Goal: Transaction & Acquisition: Download file/media

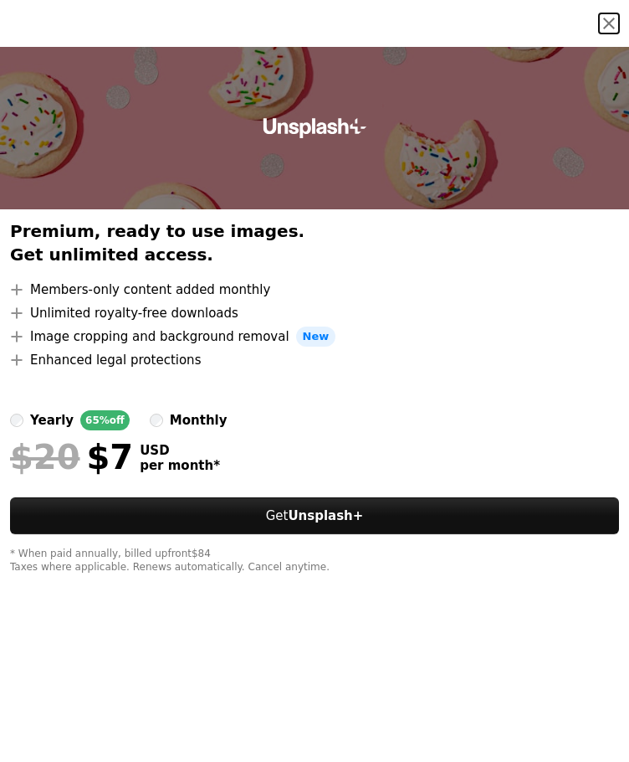
click at [599, 33] on button "An X shape" at bounding box center [609, 23] width 20 height 20
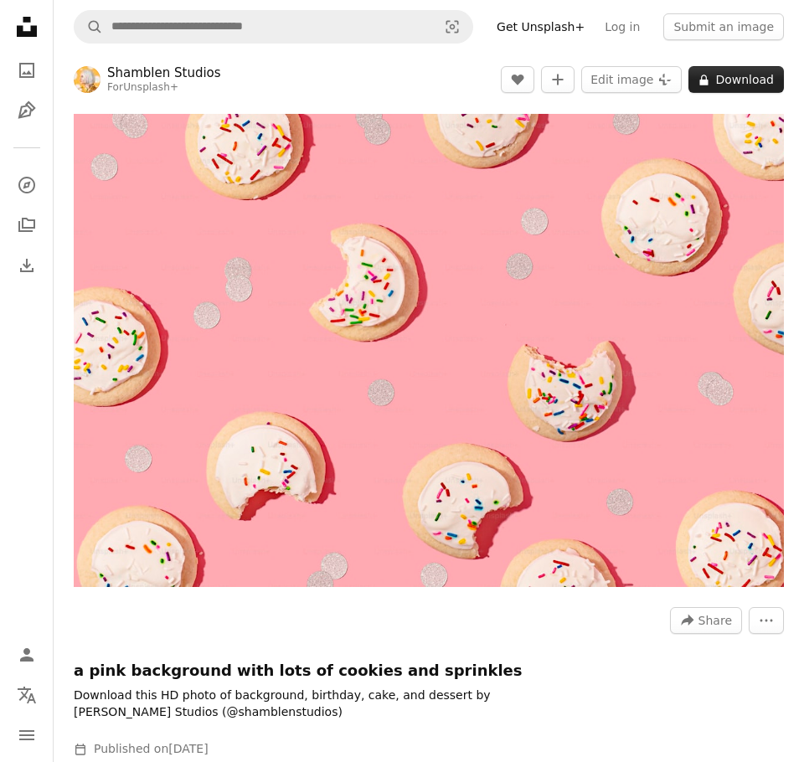
click at [616, 82] on button "A lock Download" at bounding box center [735, 79] width 95 height 27
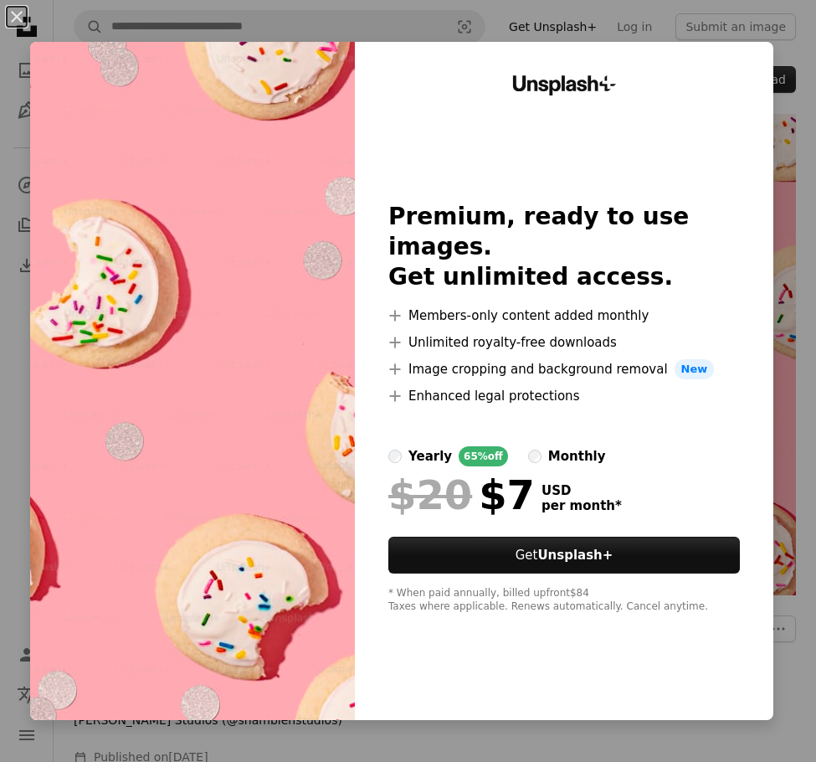
click at [616, 83] on div "Unsplash+ Premium, ready to use images. Get unlimited access. A plus sign Membe…" at bounding box center [564, 381] width 419 height 678
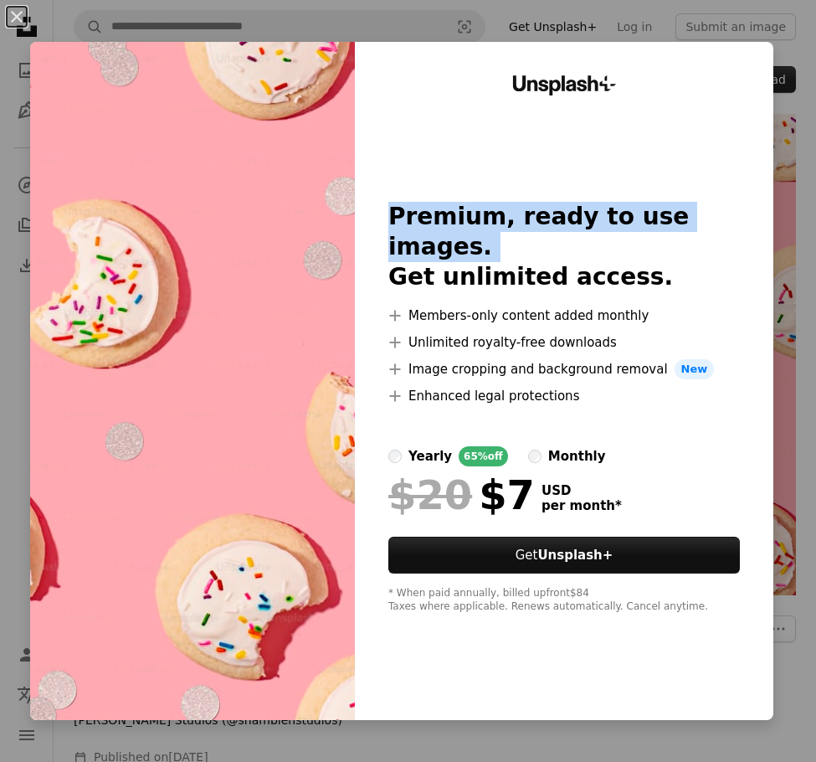
click at [616, 83] on div "Unsplash+ Premium, ready to use images. Get unlimited access. A plus sign Membe…" at bounding box center [564, 381] width 419 height 678
click at [19, 21] on button "An X shape" at bounding box center [17, 17] width 20 height 20
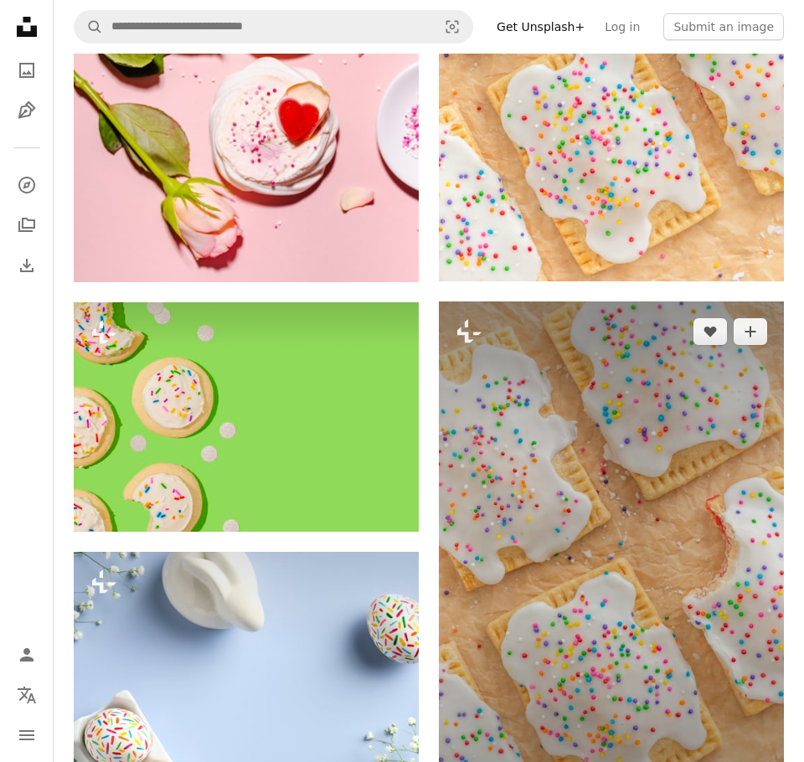
scroll to position [1842, 0]
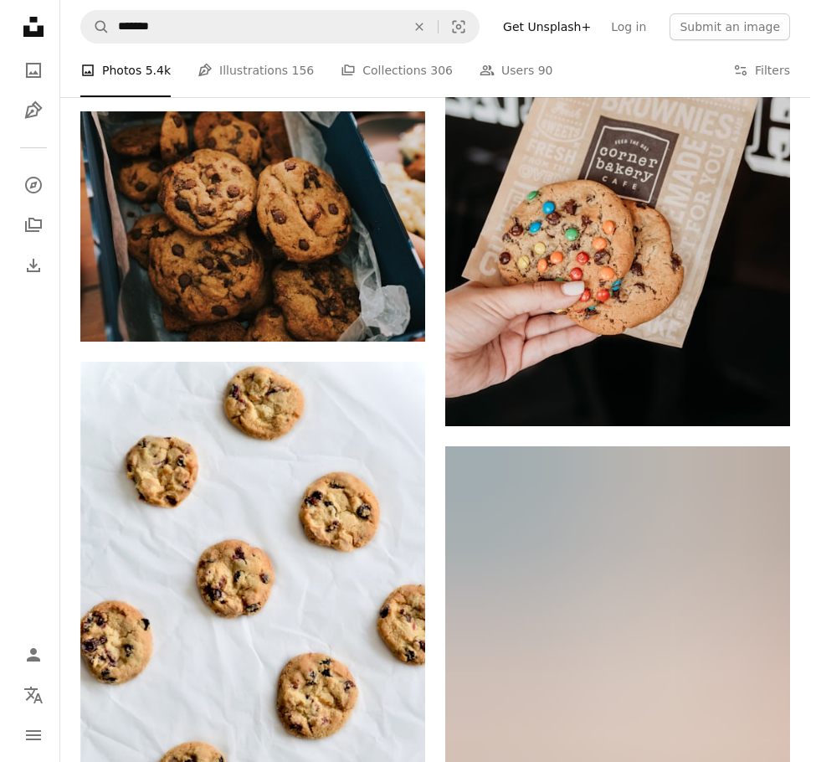
scroll to position [3961, 0]
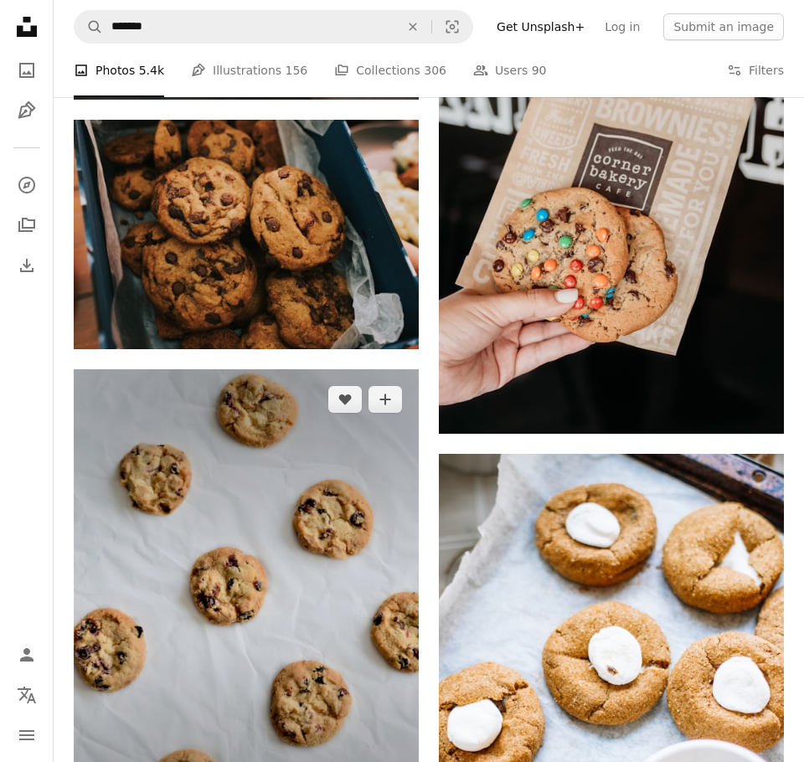
click at [239, 369] on img at bounding box center [246, 609] width 345 height 480
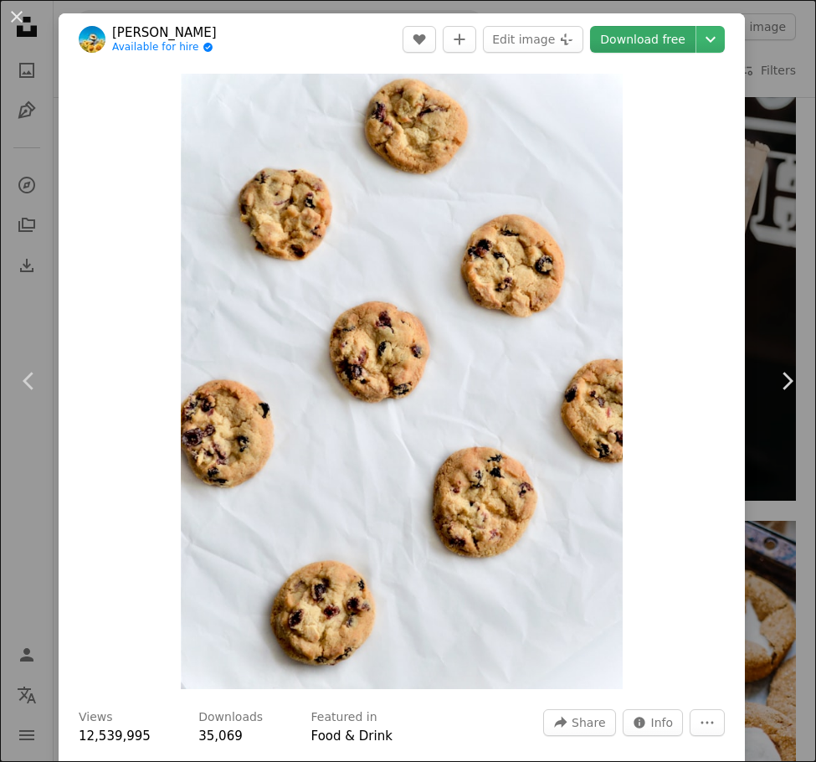
click at [616, 40] on link "Download free" at bounding box center [642, 39] width 105 height 27
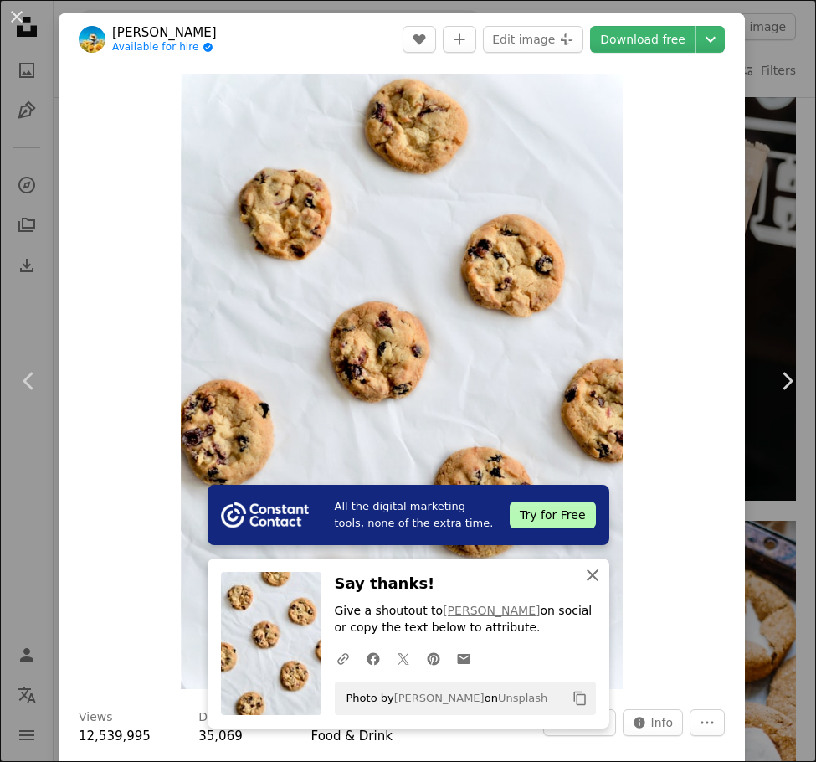
click at [583, 577] on icon "An X shape" at bounding box center [593, 575] width 20 height 20
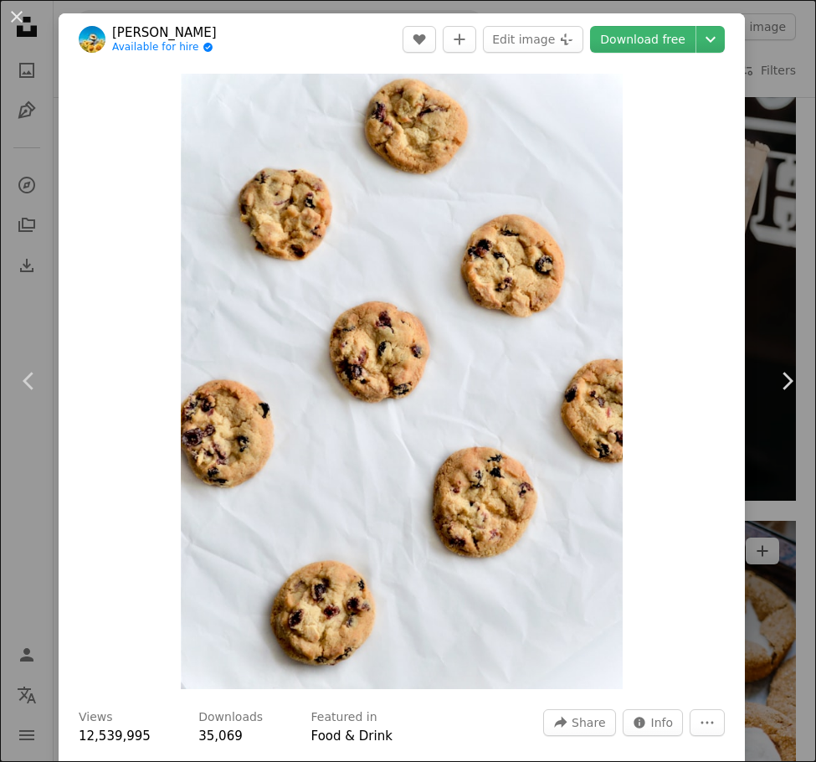
click at [616, 134] on div "An X shape Chevron left Chevron right [PERSON_NAME] Available for hire A checkm…" at bounding box center [408, 381] width 816 height 762
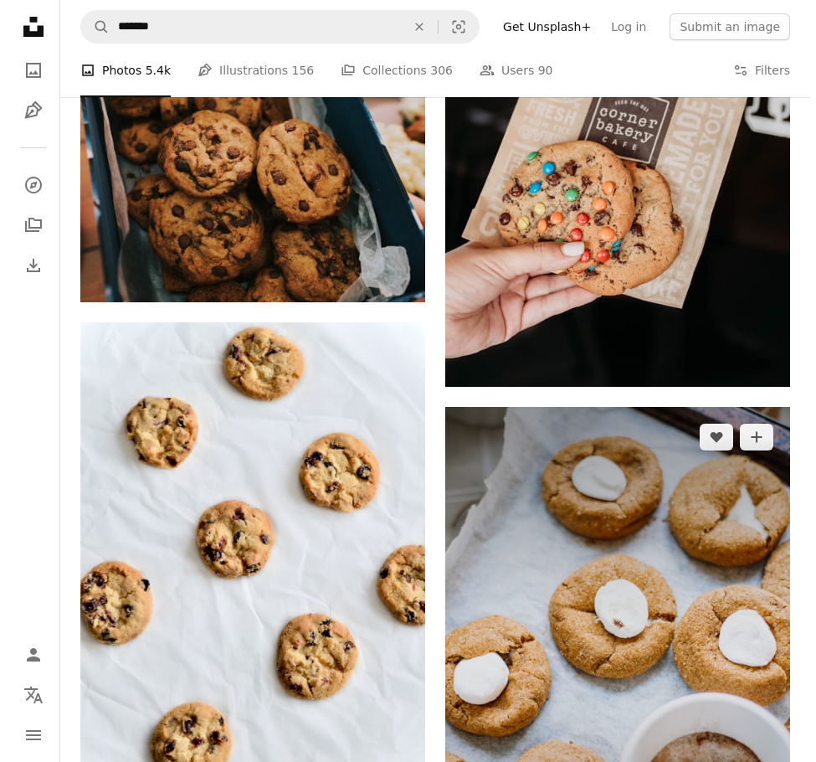
scroll to position [4045, 0]
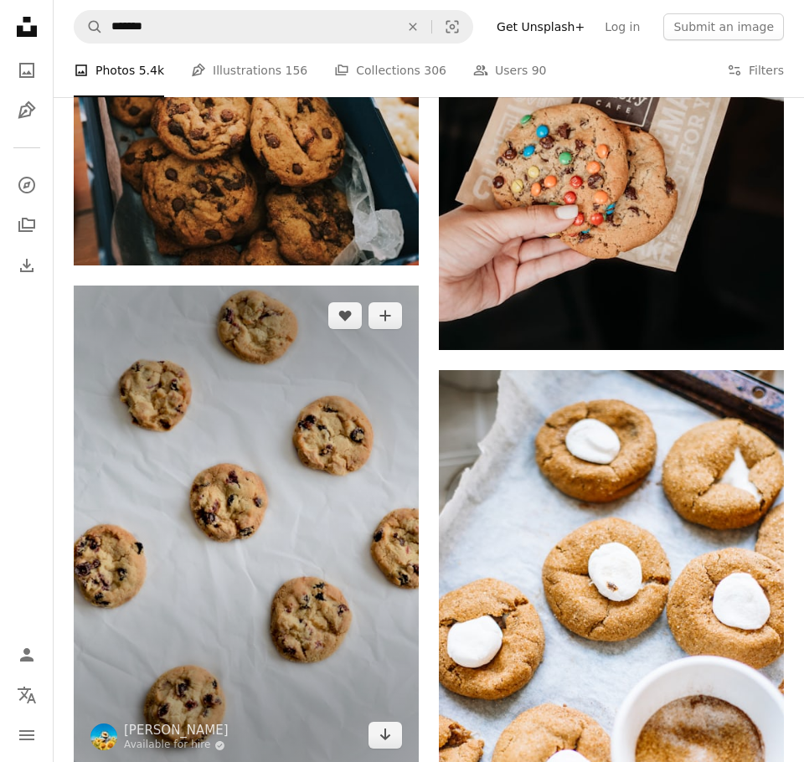
click at [328, 285] on img at bounding box center [246, 525] width 345 height 480
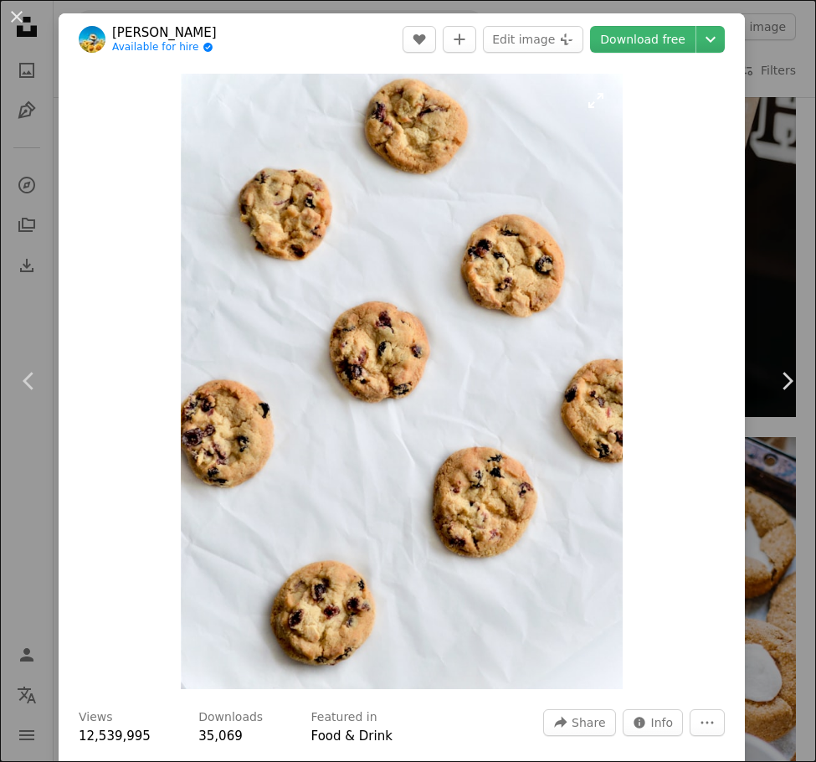
click at [462, 287] on img "Zoom in on this image" at bounding box center [402, 381] width 442 height 615
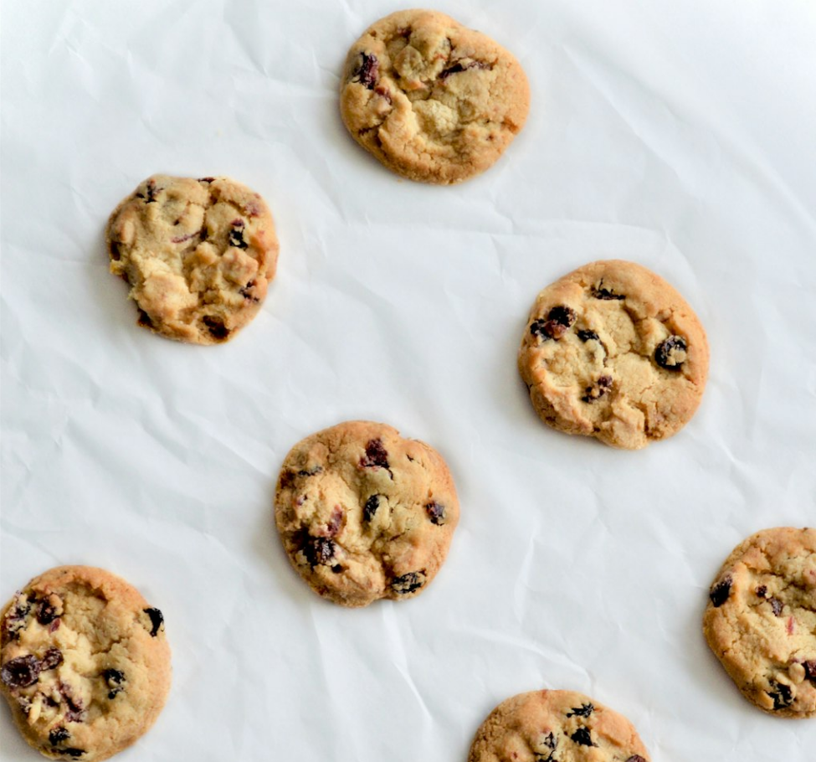
scroll to position [171, 0]
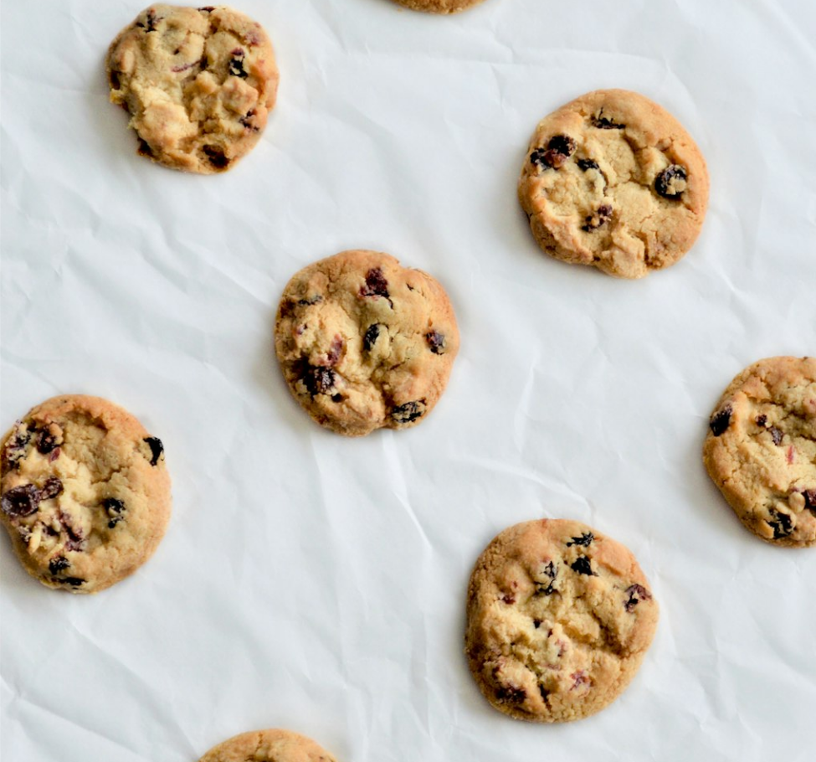
click at [459, 289] on img "Zoom out on this image" at bounding box center [408, 397] width 818 height 1138
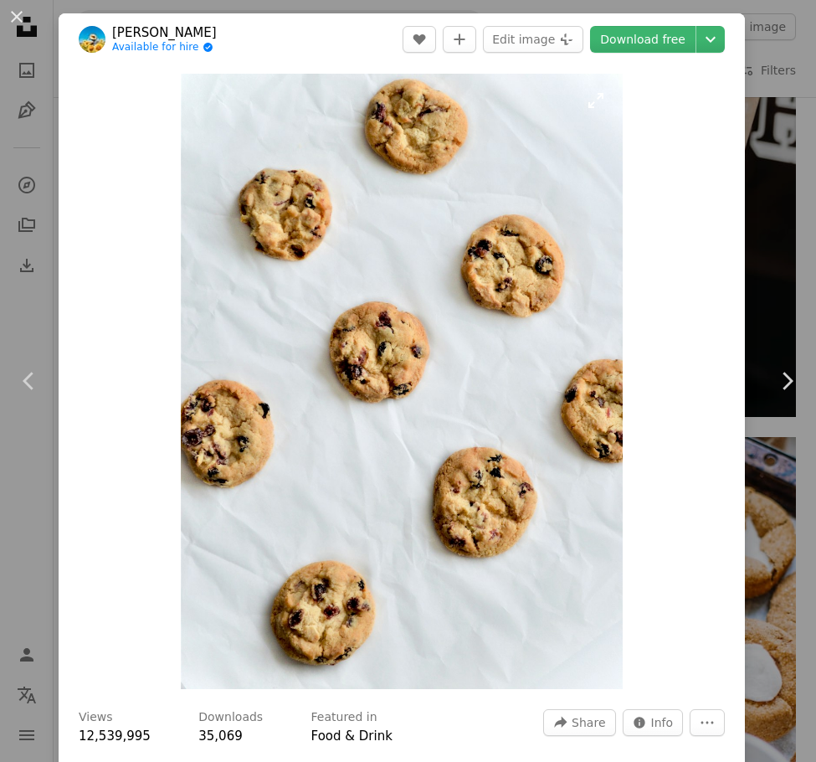
click at [460, 302] on img "Zoom in on this image" at bounding box center [402, 381] width 442 height 615
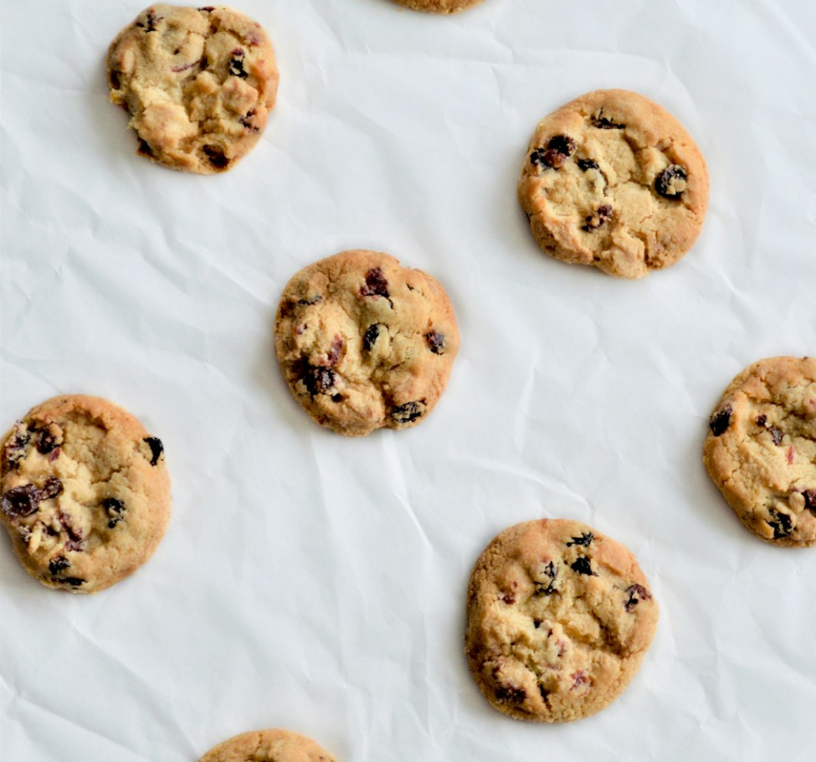
click at [460, 305] on img "Zoom out on this image" at bounding box center [408, 397] width 818 height 1138
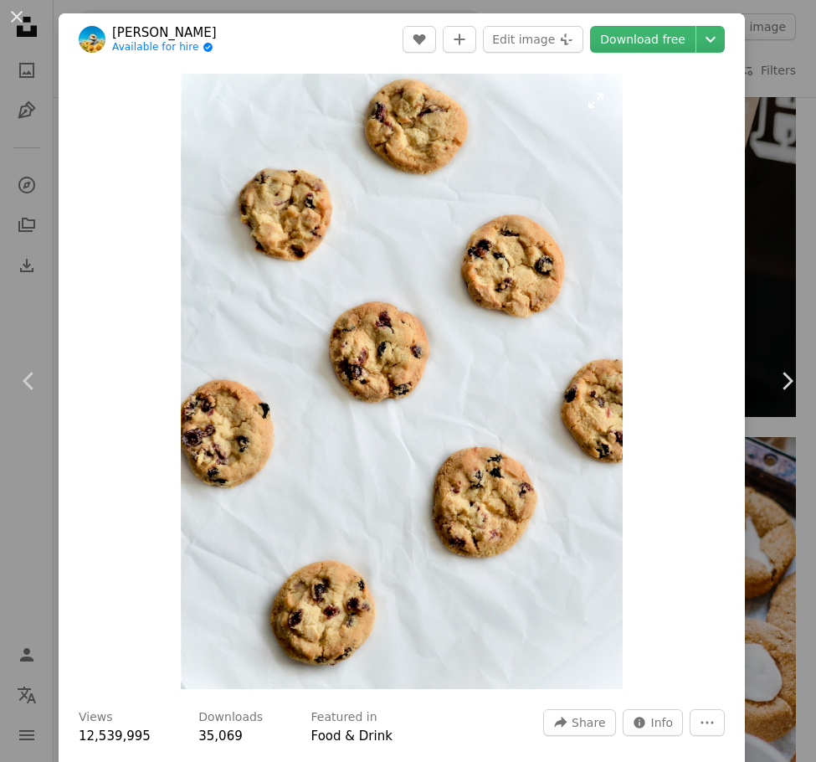
click at [462, 305] on img "Zoom in on this image" at bounding box center [402, 381] width 442 height 615
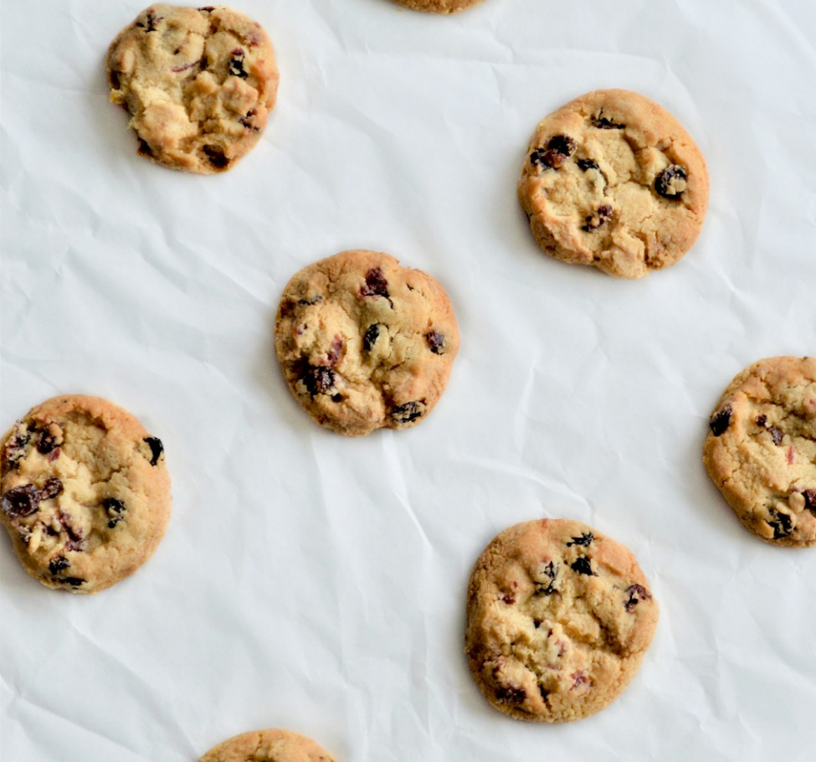
click at [462, 305] on img "Zoom out on this image" at bounding box center [408, 397] width 818 height 1138
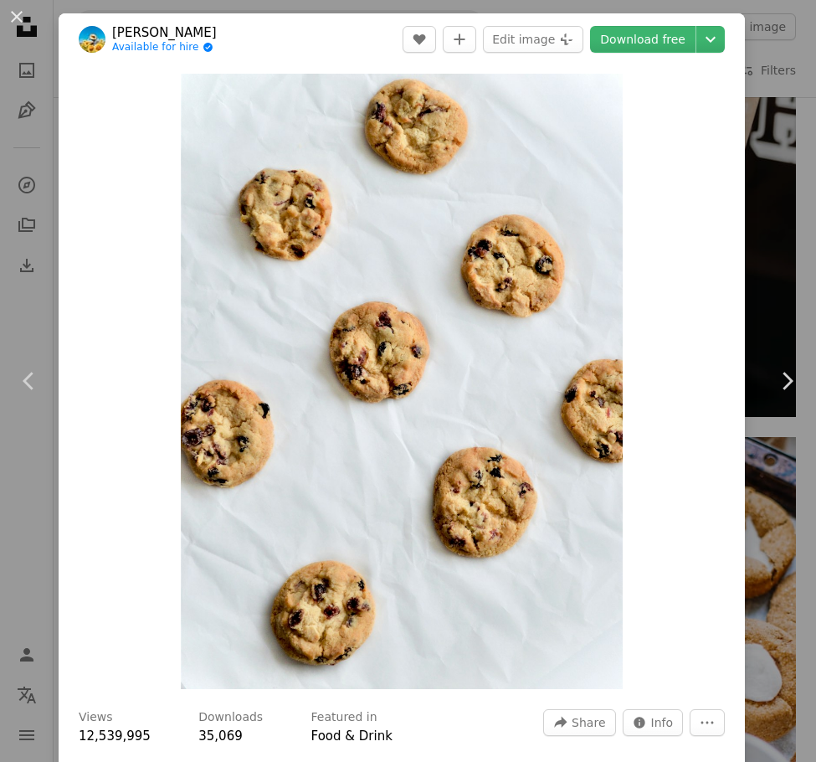
click at [616, 207] on div "Zoom in" at bounding box center [402, 381] width 686 height 632
click at [616, 46] on link "Download free" at bounding box center [642, 39] width 105 height 27
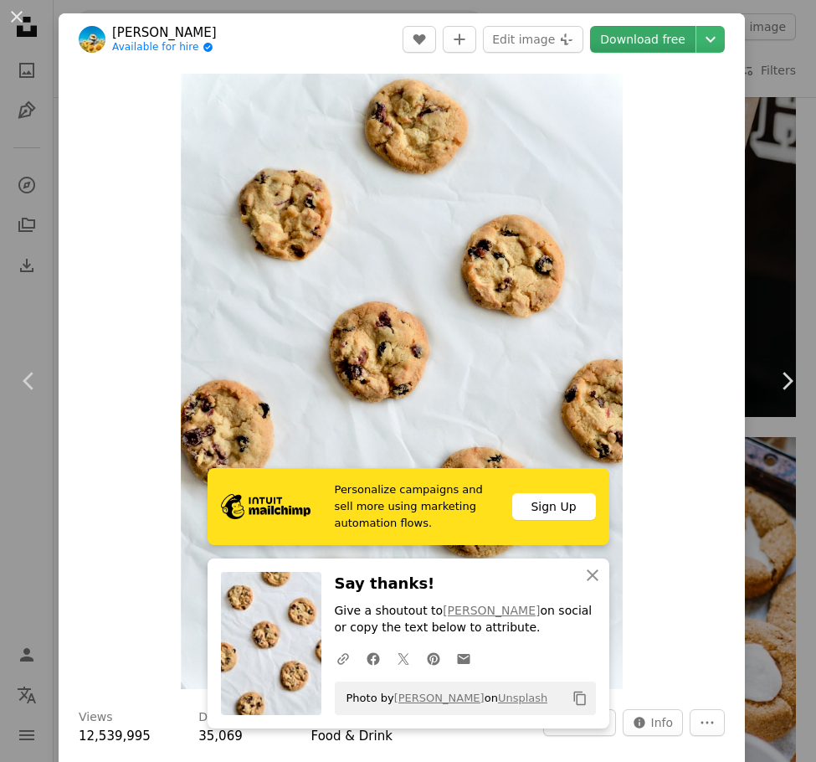
click at [616, 46] on link "Download free" at bounding box center [642, 39] width 105 height 27
click at [616, 320] on div "Zoom in" at bounding box center [402, 381] width 686 height 632
click at [616, 182] on div "An X shape Chevron left Chevron right Personalize campaigns and sell more using…" at bounding box center [408, 381] width 816 height 762
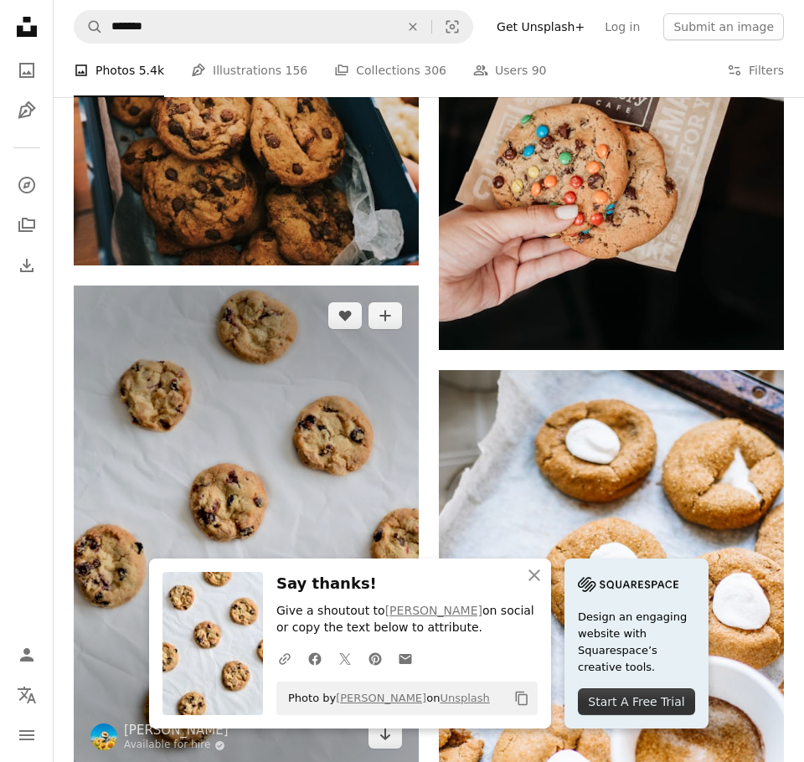
click at [237, 285] on img at bounding box center [246, 525] width 345 height 480
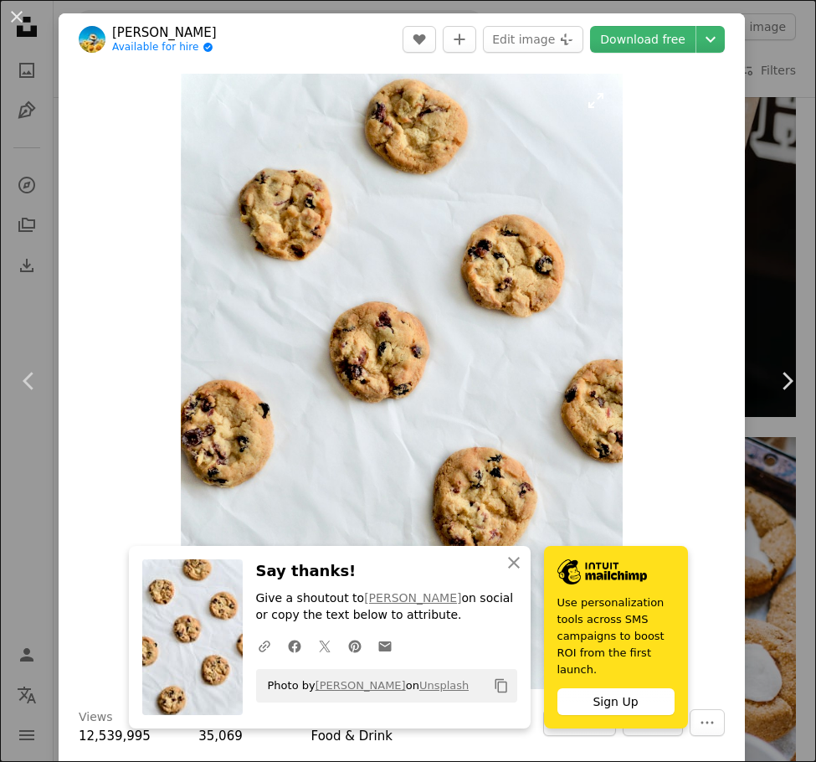
drag, startPoint x: 542, startPoint y: 122, endPoint x: 502, endPoint y: 168, distance: 60.6
click at [616, 196] on div "An X shape Chevron left Chevron right An X shape Close Say thanks! Give a shout…" at bounding box center [408, 381] width 816 height 762
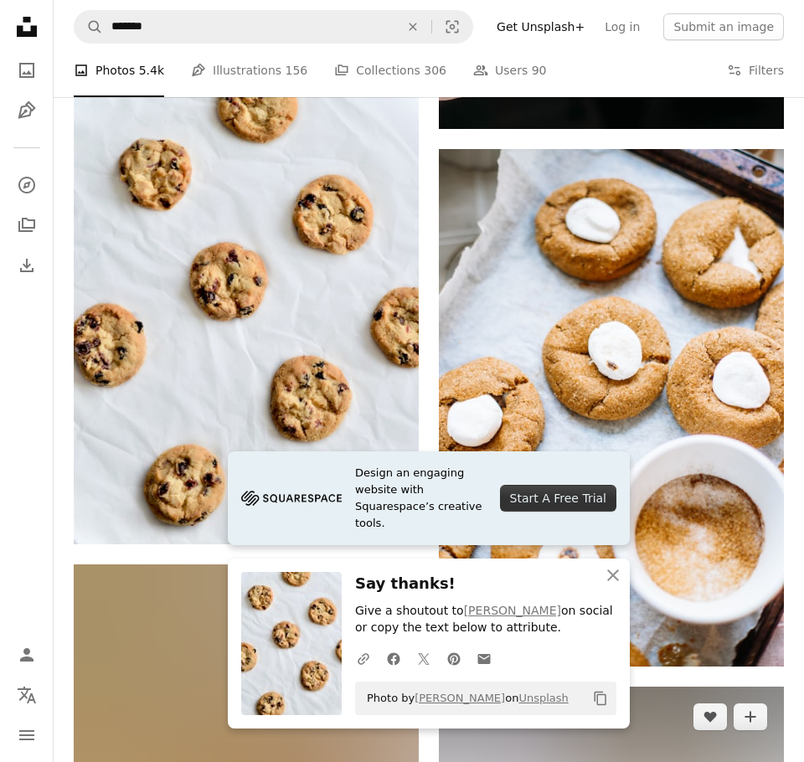
scroll to position [4296, 0]
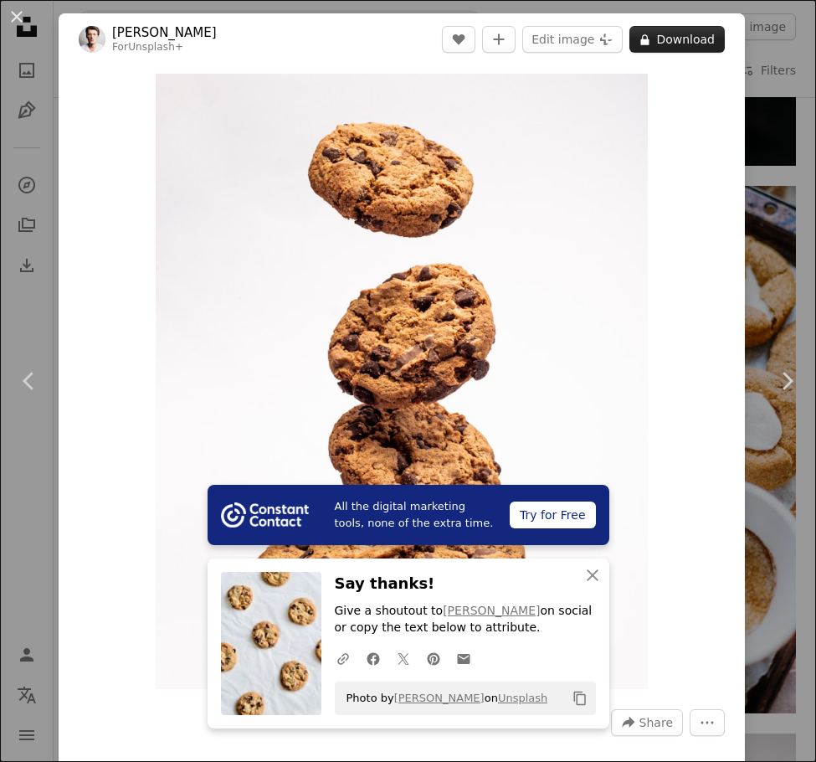
click at [616, 44] on button "A lock Download" at bounding box center [676, 39] width 95 height 27
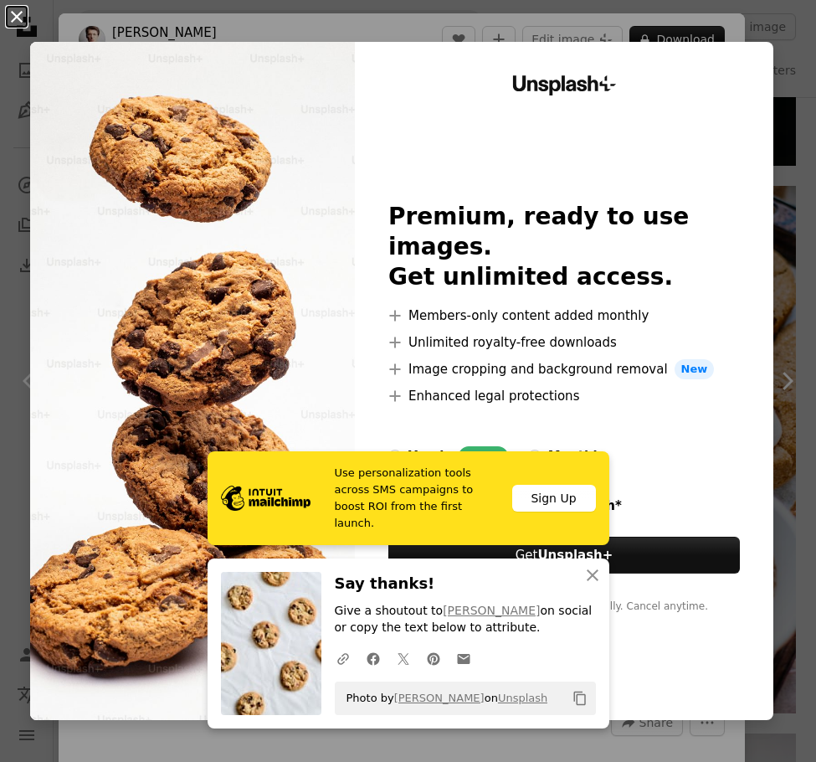
click at [11, 10] on button "An X shape" at bounding box center [17, 17] width 20 height 20
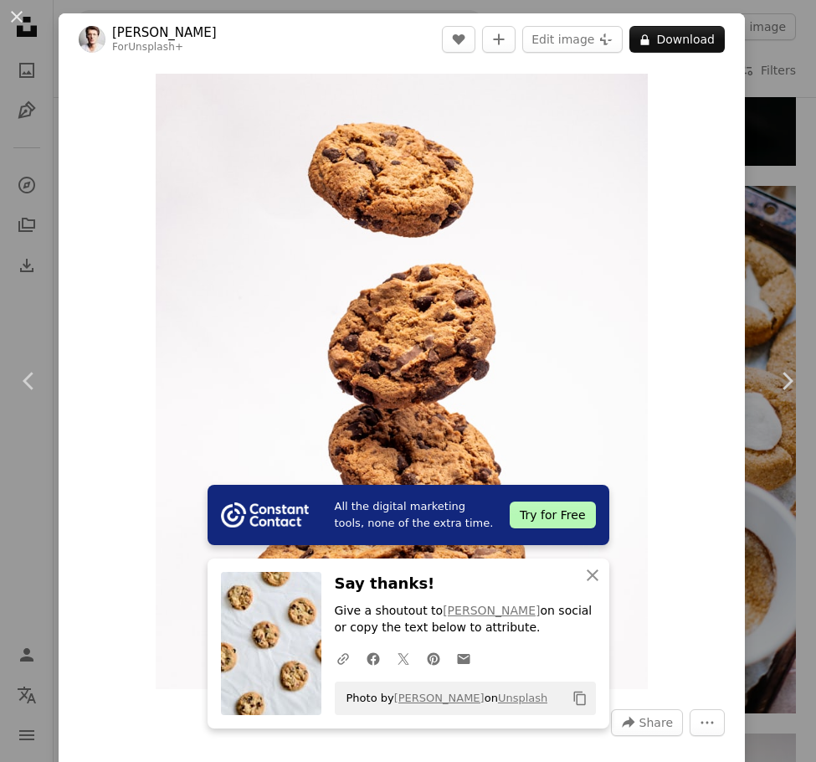
click at [36, 134] on div "An X shape Chevron left Chevron right All the digital marketing tools, none of …" at bounding box center [408, 381] width 816 height 762
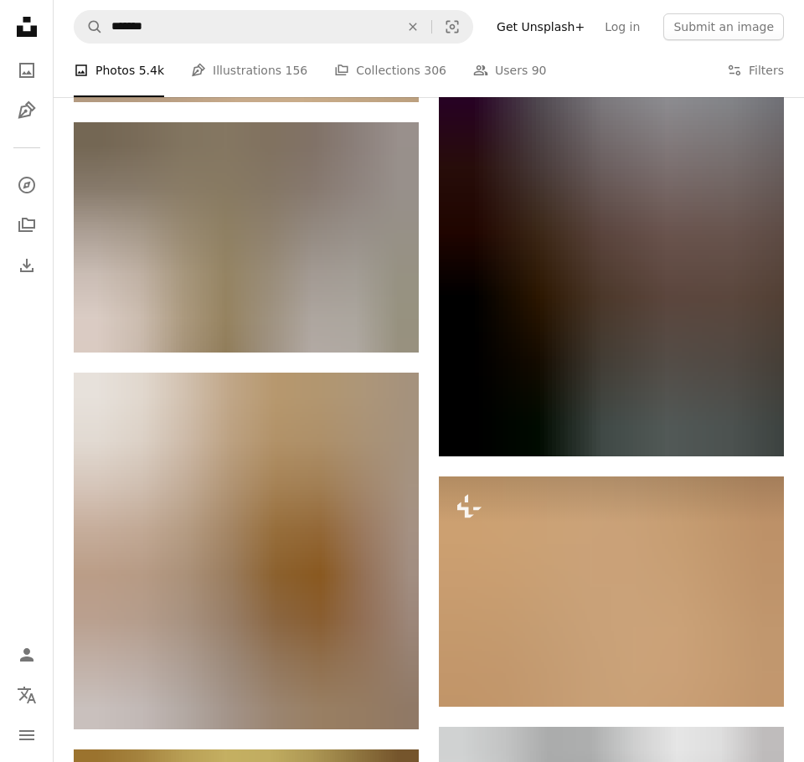
scroll to position [8063, 0]
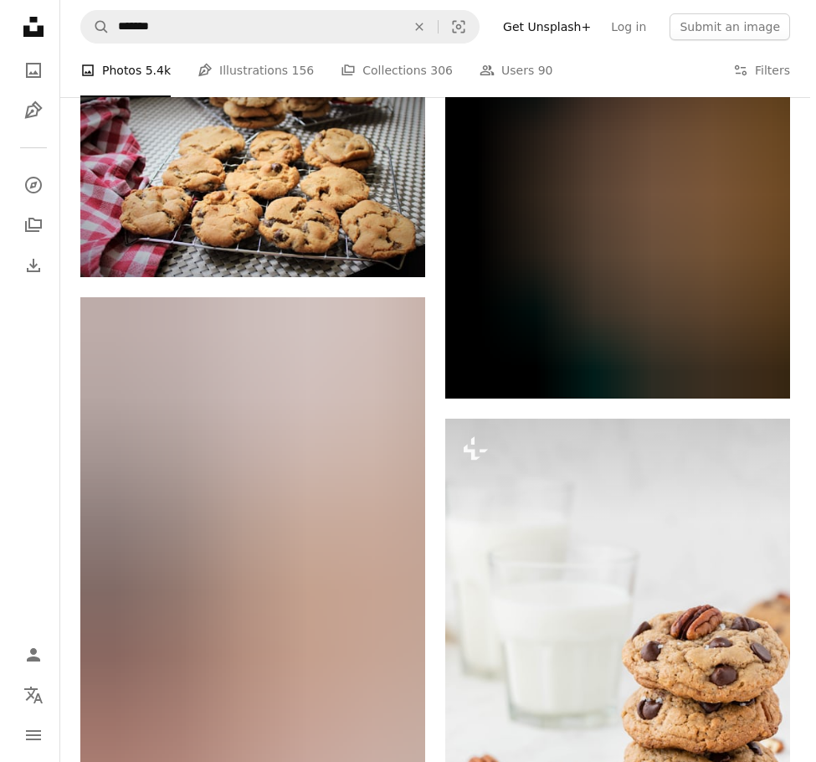
scroll to position [34766, 0]
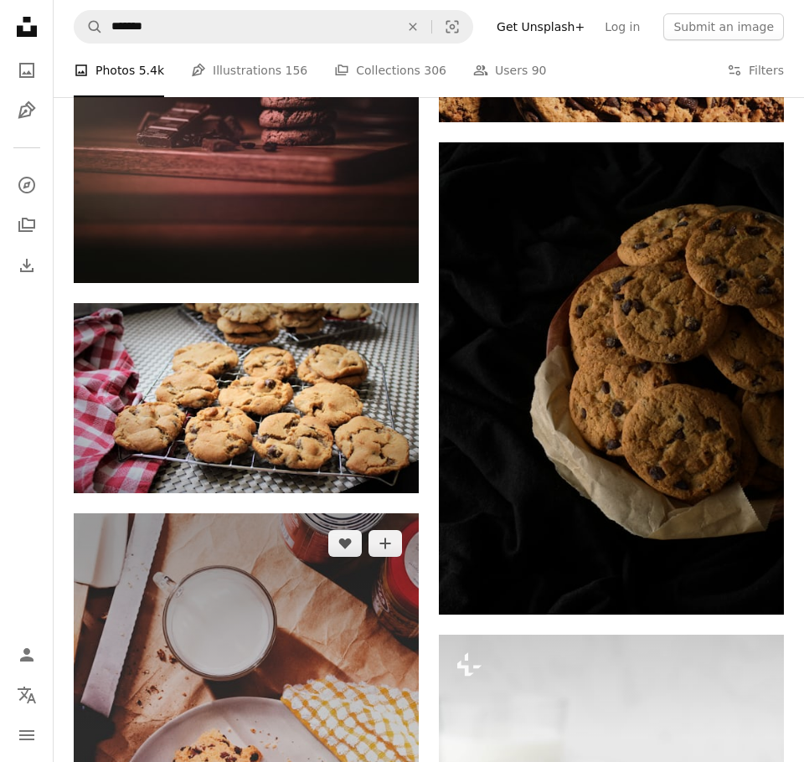
click at [288, 513] on img at bounding box center [246, 771] width 345 height 517
